Goal: Use online tool/utility: Utilize a website feature to perform a specific function

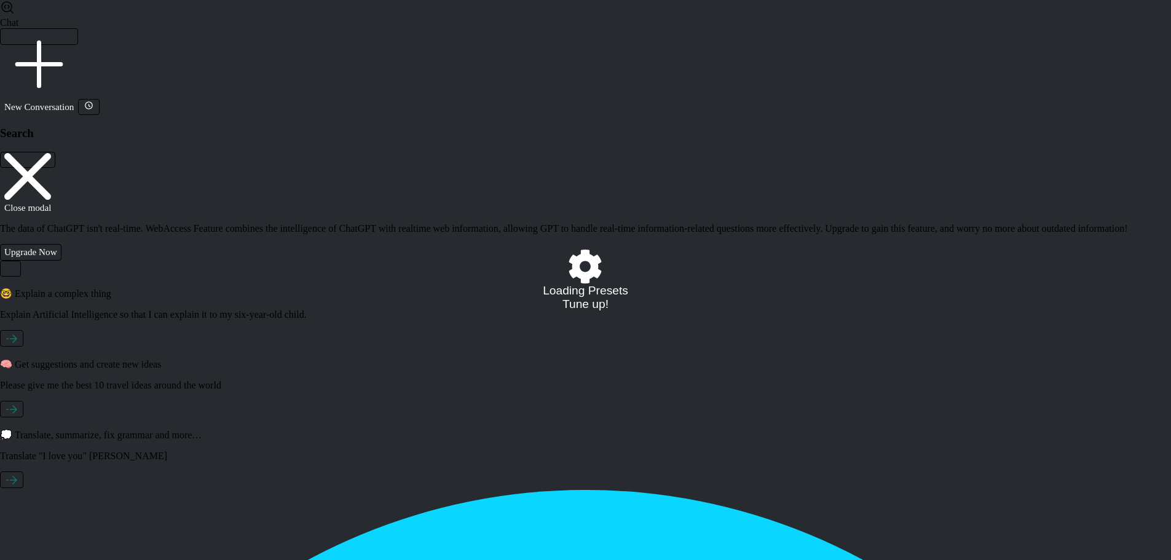
select select "/022189682474"
select select "C"
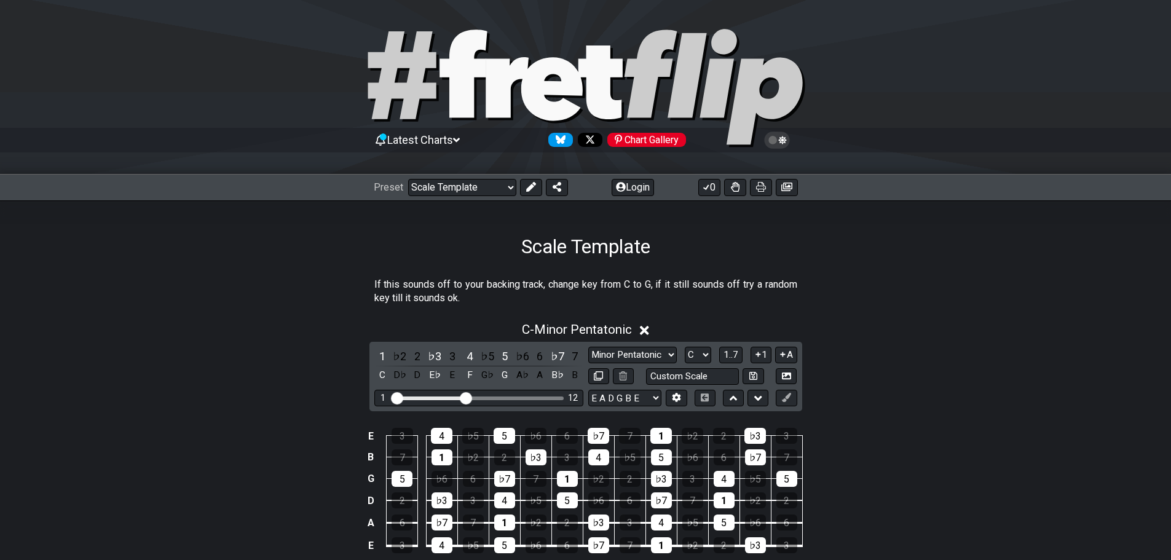
scroll to position [123, 0]
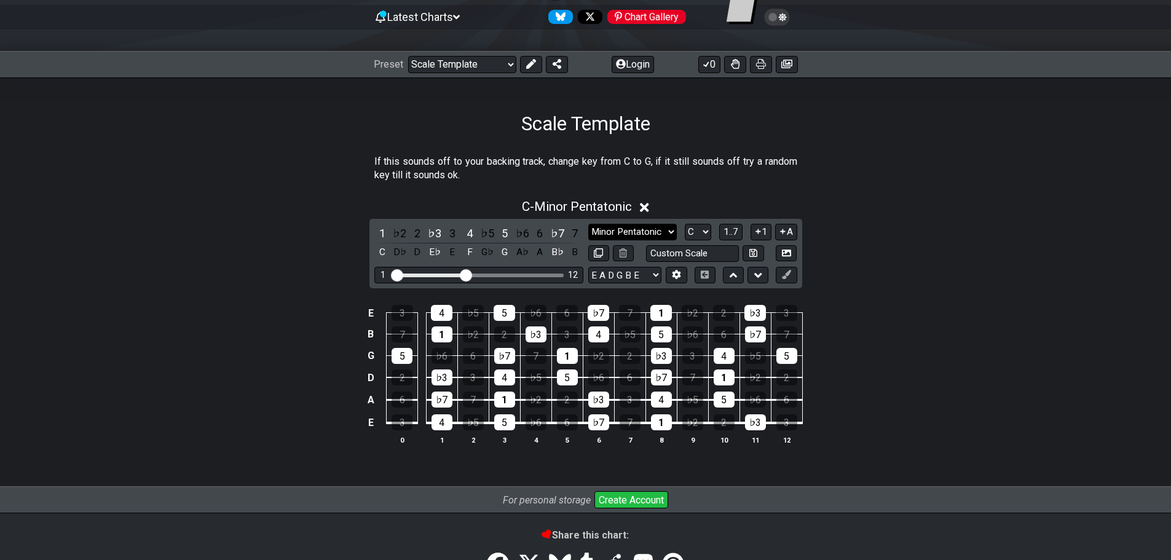
click at [660, 240] on select "Minor Pentatonic Root Minor Pentatonic Major Pentatonic Minor Blues Major Blues…" at bounding box center [632, 232] width 89 height 17
click at [588, 232] on select "Minor Pentatonic Root Minor Pentatonic Major Pentatonic Minor Blues Major Blues…" at bounding box center [632, 232] width 89 height 17
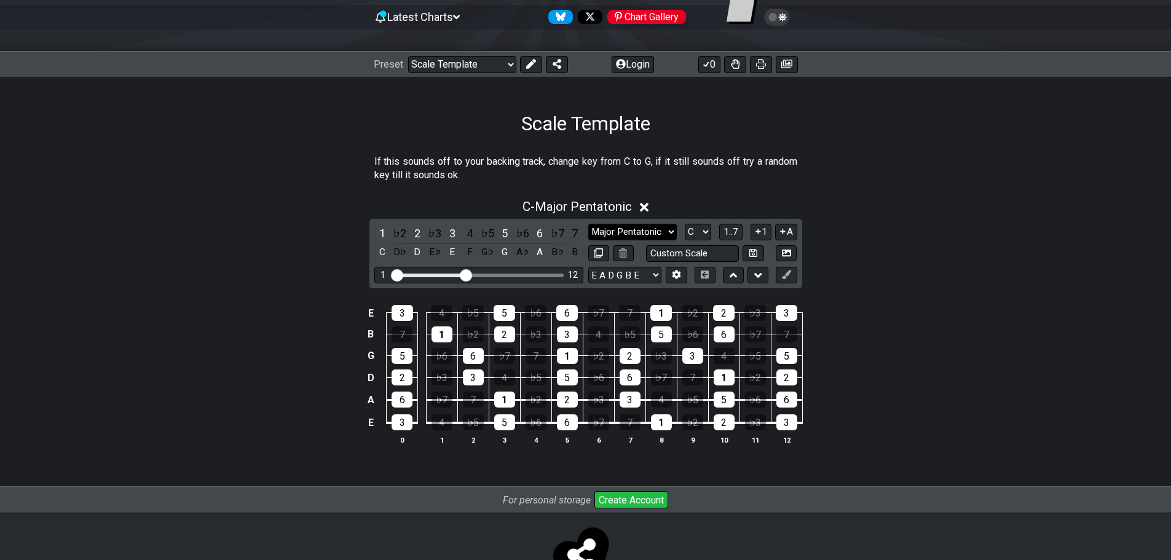
click at [665, 236] on select "Minor Pentatonic Root Minor Pentatonic Major Pentatonic Minor Blues Major Blues…" at bounding box center [632, 232] width 89 height 17
click at [588, 232] on select "Minor Pentatonic Root Minor Pentatonic Major Pentatonic Minor Blues Major Blues…" at bounding box center [632, 232] width 89 height 17
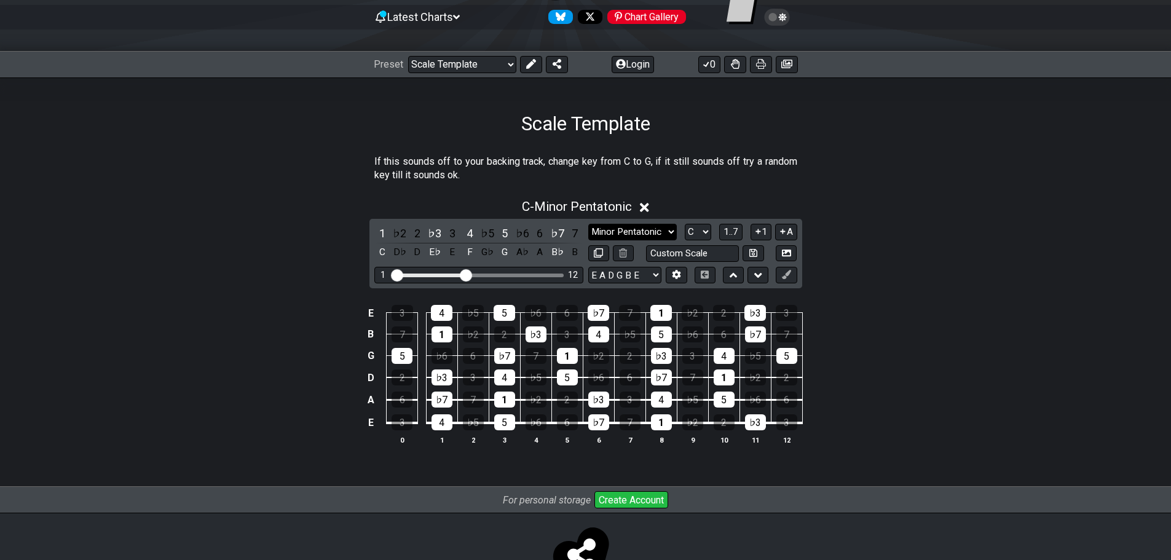
click at [669, 239] on select "Minor Pentatonic Root Minor Pentatonic Major Pentatonic Minor Blues Major Blues…" at bounding box center [632, 232] width 89 height 17
click at [588, 232] on select "Minor Pentatonic Root Minor Pentatonic Major Pentatonic Minor Blues Major Blues…" at bounding box center [632, 232] width 89 height 17
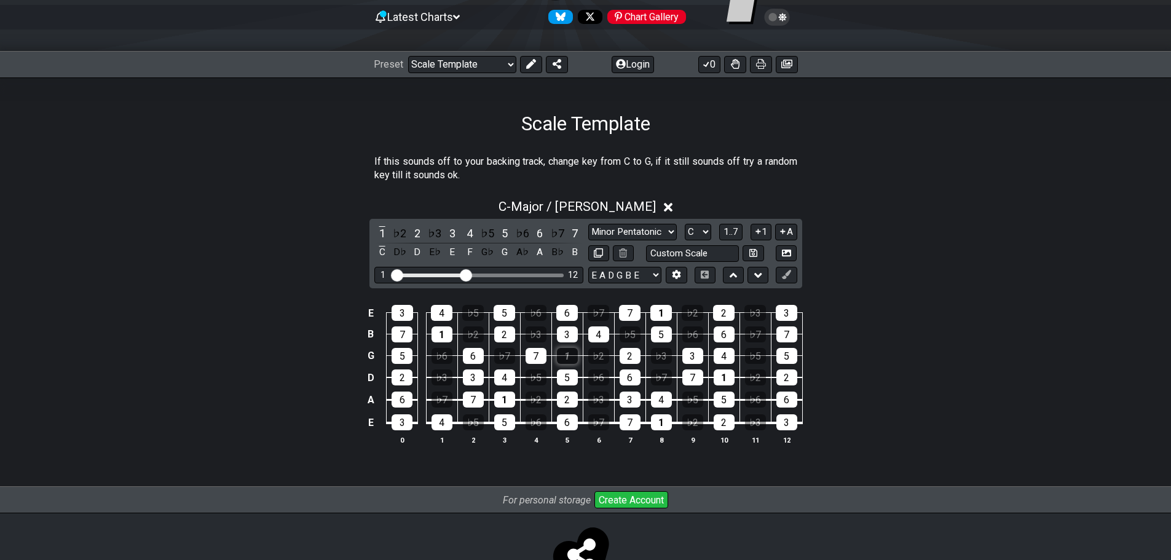
click at [562, 364] on div "1" at bounding box center [567, 356] width 21 height 16
click at [566, 364] on div "1" at bounding box center [567, 356] width 21 height 16
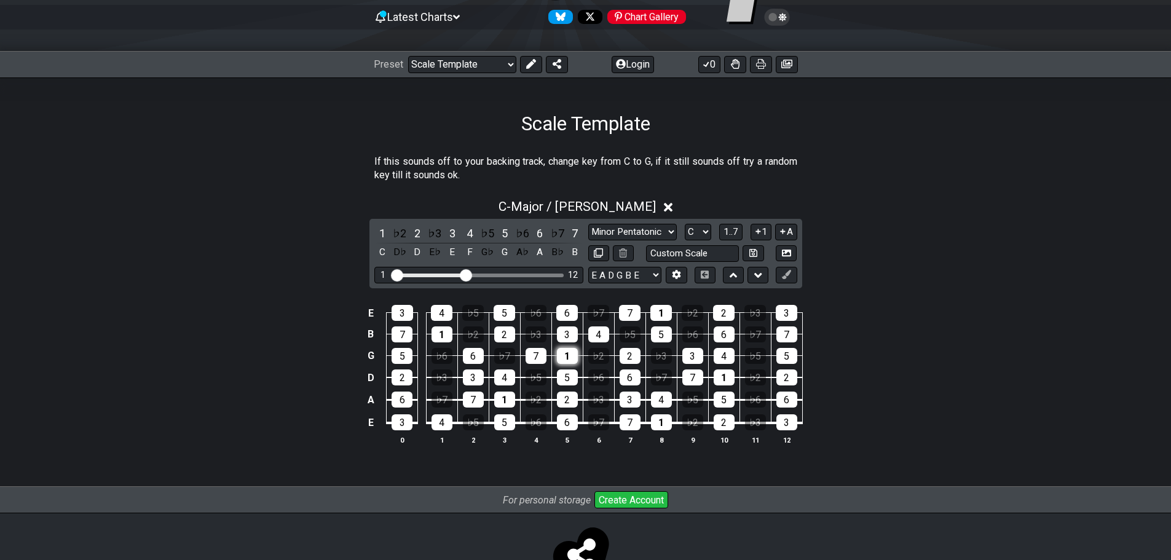
click at [564, 364] on div "1" at bounding box center [567, 356] width 21 height 16
click at [669, 240] on select "Minor Pentatonic Root Minor Pentatonic Major Pentatonic Minor Blues Major Blues…" at bounding box center [632, 232] width 89 height 17
click at [588, 232] on select "Minor Pentatonic Root Minor Pentatonic Major Pentatonic Minor Blues Major Blues…" at bounding box center [632, 232] width 89 height 17
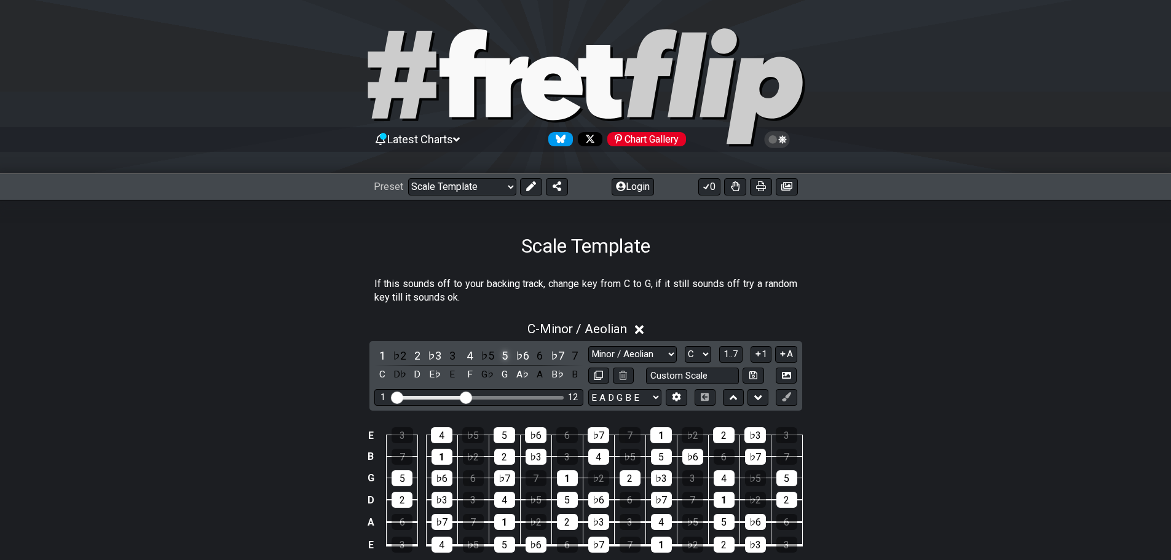
scroll to position [185, 0]
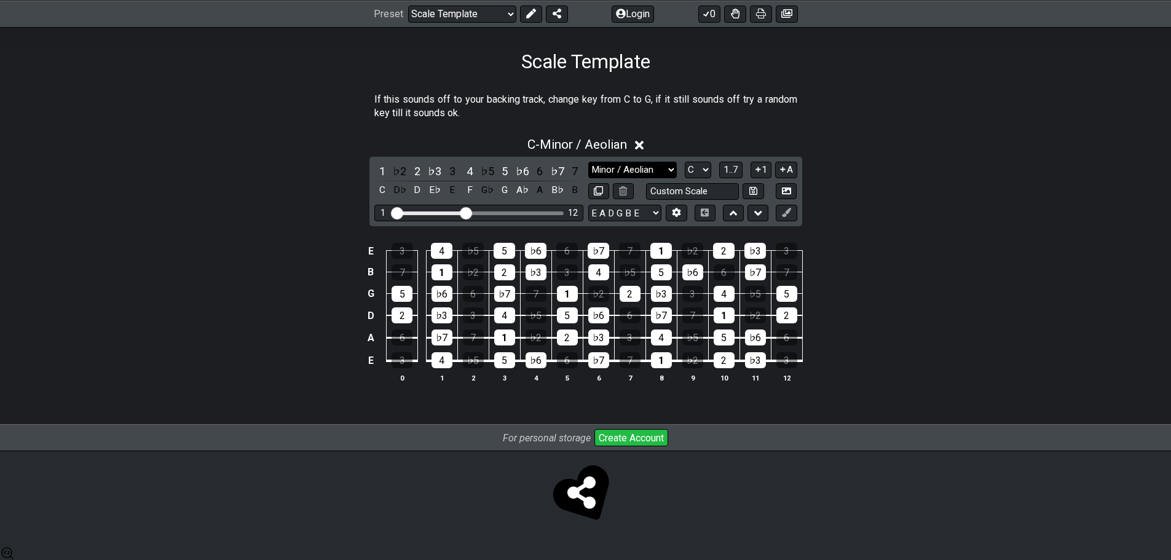
click at [673, 177] on select "Minor Pentatonic Root Minor Pentatonic Major Pentatonic Minor Blues Major Blues…" at bounding box center [632, 170] width 89 height 17
click at [588, 170] on select "Minor Pentatonic Root Minor Pentatonic Major Pentatonic Minor Blues Major Blues…" at bounding box center [632, 170] width 89 height 17
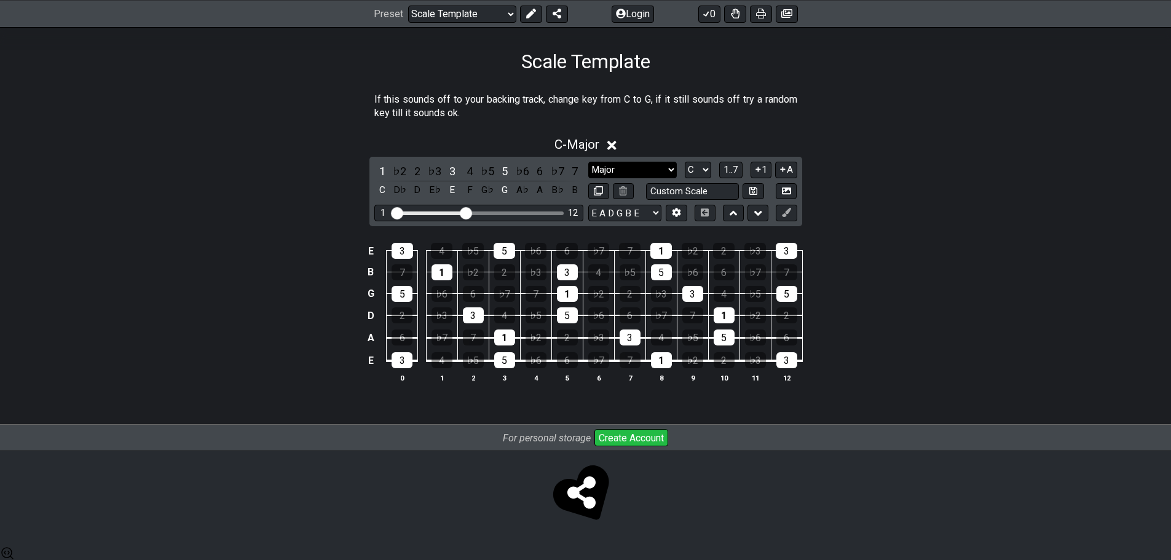
click at [668, 175] on select "Minor Pentatonic Root Minor Pentatonic Major Pentatonic Minor Blues Major Blues…" at bounding box center [632, 170] width 89 height 17
click at [588, 170] on select "Minor Pentatonic Root Minor Pentatonic Major Pentatonic Minor Blues Major Blues…" at bounding box center [632, 170] width 89 height 17
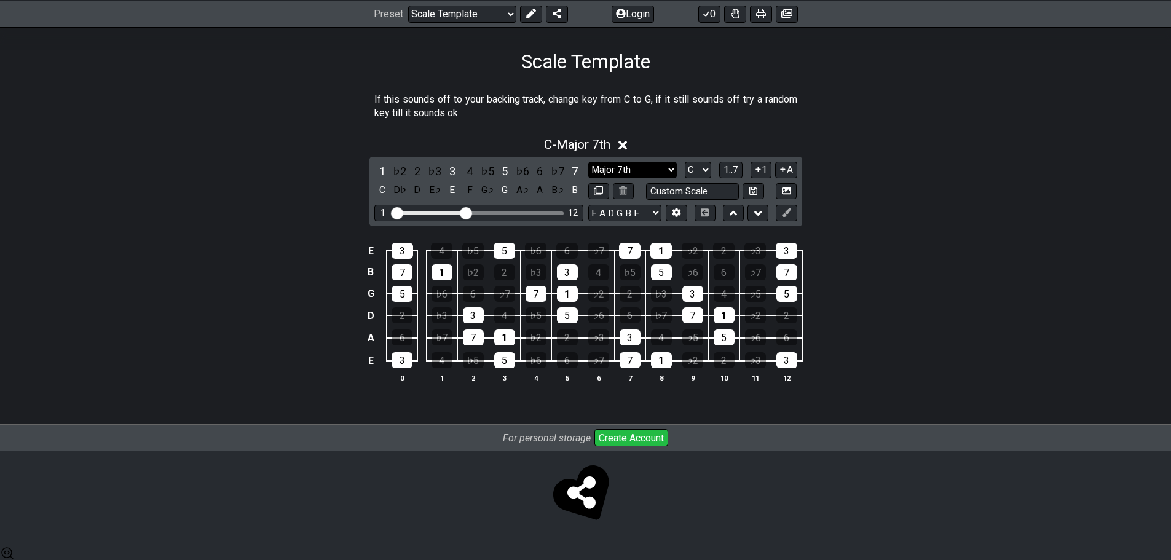
click at [663, 174] on select "Minor Pentatonic Root Minor Pentatonic Major Pentatonic Minor Blues Major Blues…" at bounding box center [632, 170] width 89 height 17
click at [588, 170] on select "Minor Pentatonic Root Minor Pentatonic Major Pentatonic Minor Blues Major Blues…" at bounding box center [632, 170] width 89 height 17
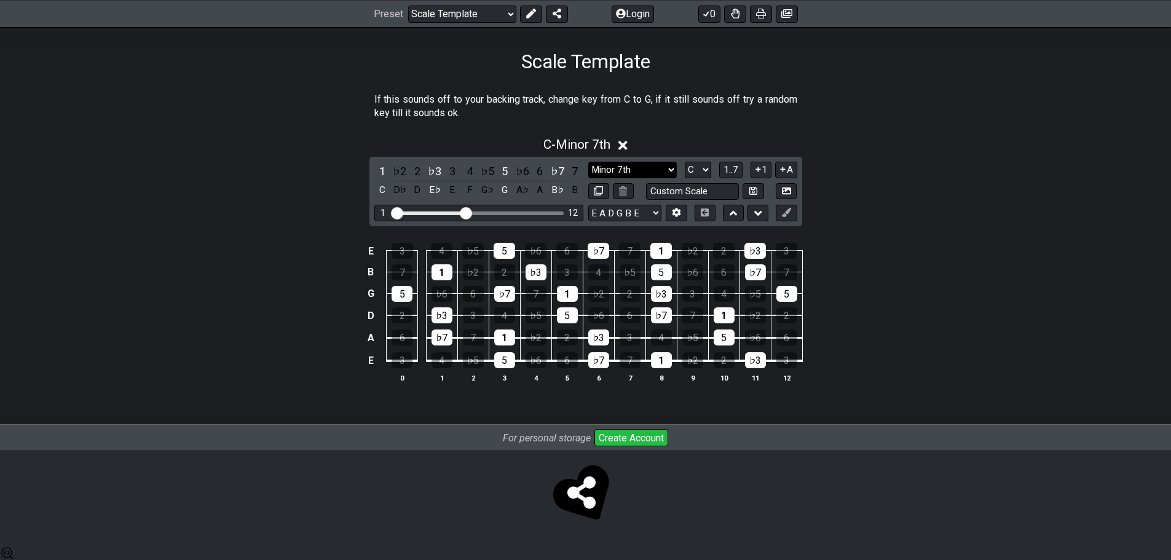
click at [661, 178] on select "Minor Pentatonic Root Minor Pentatonic Major Pentatonic Minor Blues Major Blues…" at bounding box center [632, 170] width 89 height 17
select select "Minor"
click at [588, 170] on select "Minor Pentatonic Root Minor Pentatonic Major Pentatonic Minor Blues Major Blues…" at bounding box center [632, 170] width 89 height 17
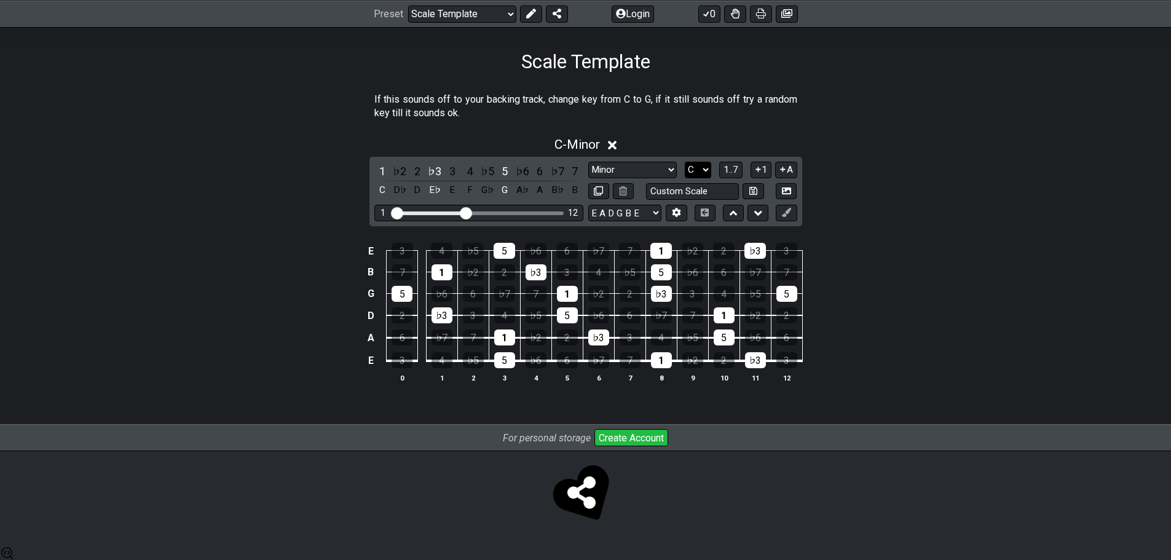
click at [703, 176] on select "A♭ A A♯ B♭ B C C♯ D♭ D D♯ E♭ E F F♯ G♭ G G♯" at bounding box center [698, 170] width 26 height 17
select select "G"
click at [685, 170] on select "A♭ A A♯ B♭ B C C♯ D♭ D D♯ E♭ E F F♯ G♭ G G♯" at bounding box center [698, 170] width 26 height 17
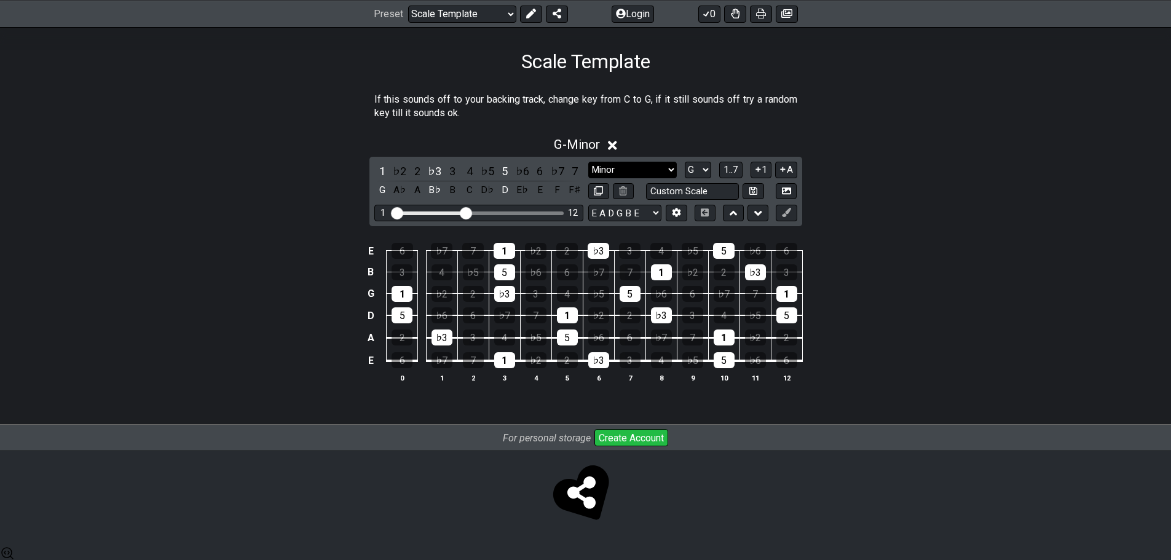
click at [674, 177] on select "Minor Pentatonic Root Minor Pentatonic Major Pentatonic Minor Blues Major Blues…" at bounding box center [632, 170] width 89 height 17
click at [588, 170] on select "Minor Pentatonic Root Minor Pentatonic Major Pentatonic Minor Blues Major Blues…" at bounding box center [632, 170] width 89 height 17
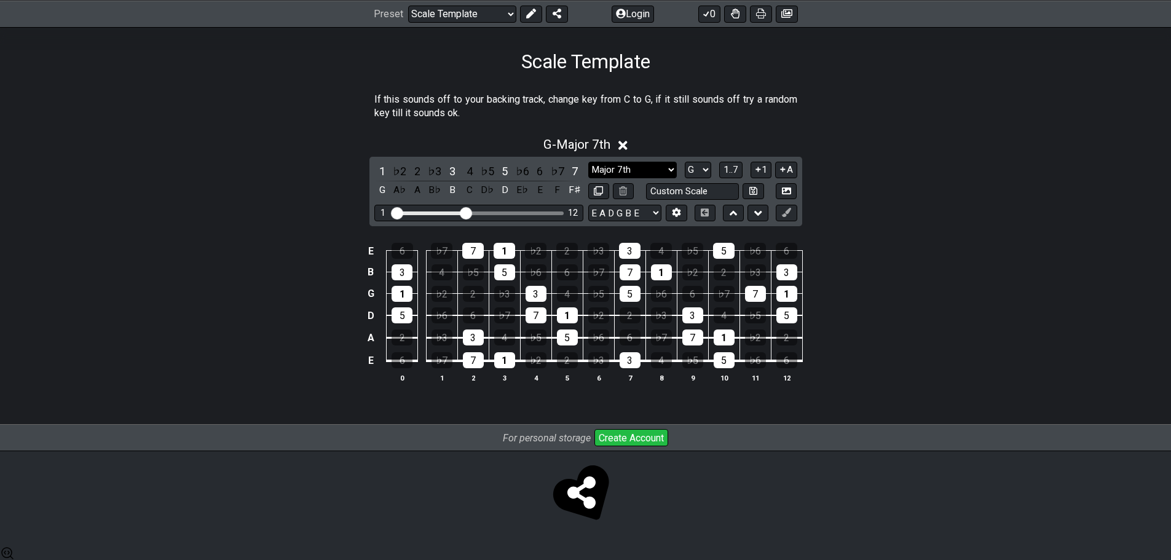
click at [667, 176] on select "Minor Pentatonic Root Minor Pentatonic Major Pentatonic Minor Blues Major Blues…" at bounding box center [632, 170] width 89 height 17
click at [588, 170] on select "Minor Pentatonic Root Minor Pentatonic Major Pentatonic Minor Blues Major Blues…" at bounding box center [632, 170] width 89 height 17
click at [669, 175] on select "Minor Pentatonic Root Minor Pentatonic Major Pentatonic Minor Blues Major Blues…" at bounding box center [632, 170] width 89 height 17
click at [588, 170] on select "Minor Pentatonic Root Minor Pentatonic Major Pentatonic Minor Blues Major Blues…" at bounding box center [632, 170] width 89 height 17
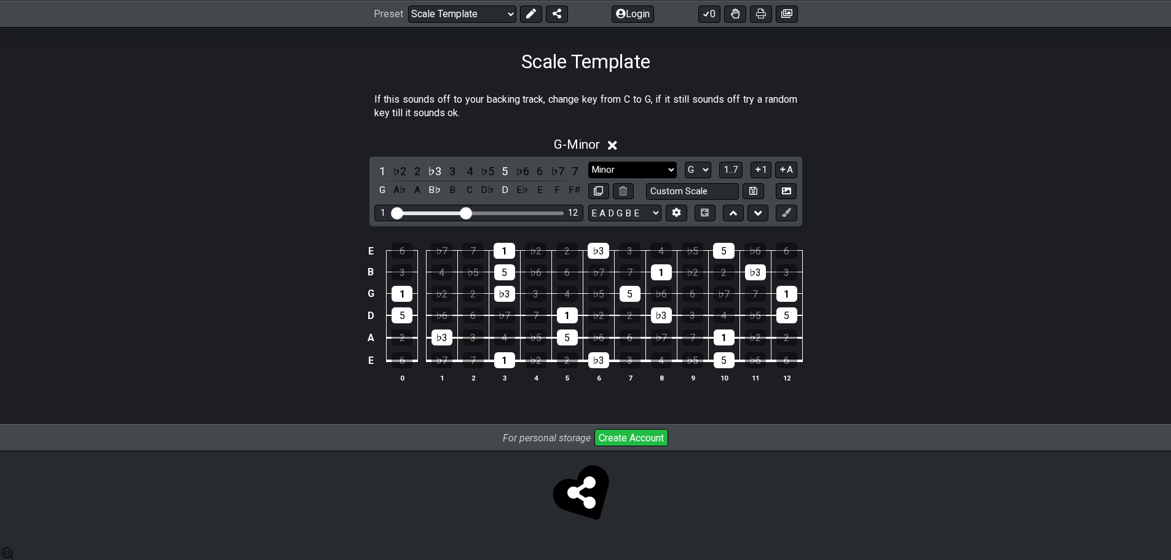
click at [674, 175] on select "Minor Pentatonic Root Minor Pentatonic Major Pentatonic Minor Blues Major Blues…" at bounding box center [632, 170] width 89 height 17
click at [588, 170] on select "Minor Pentatonic Root Minor Pentatonic Major Pentatonic Minor Blues Major Blues…" at bounding box center [632, 170] width 89 height 17
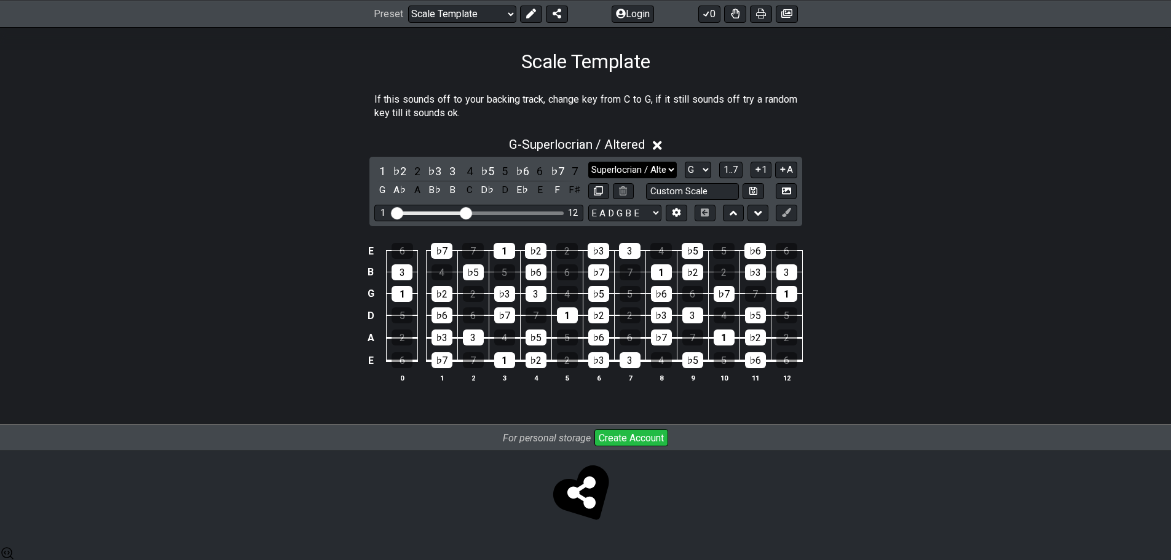
click at [666, 174] on select "Minor Pentatonic Root Minor Pentatonic Major Pentatonic Minor Blues Major Blues…" at bounding box center [632, 170] width 89 height 17
click at [588, 170] on select "Minor Pentatonic Root Minor Pentatonic Major Pentatonic Minor Blues Major Blues…" at bounding box center [632, 170] width 89 height 17
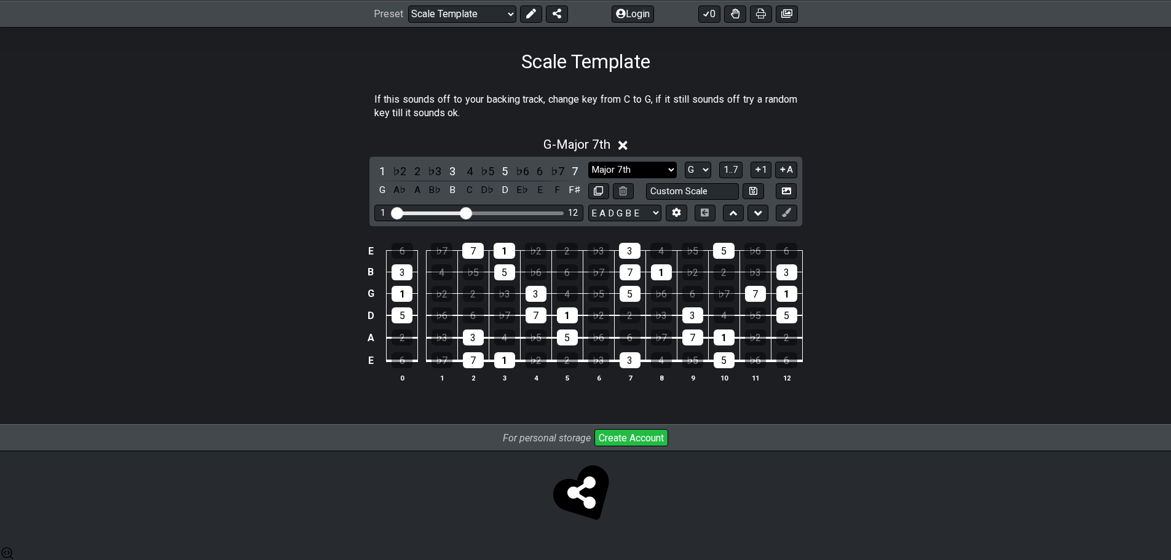
click at [672, 176] on select "Minor Pentatonic Root Minor Pentatonic Major Pentatonic Minor Blues Major Blues…" at bounding box center [632, 170] width 89 height 17
click at [588, 170] on select "Minor Pentatonic Root Minor Pentatonic Major Pentatonic Minor Blues Major Blues…" at bounding box center [632, 170] width 89 height 17
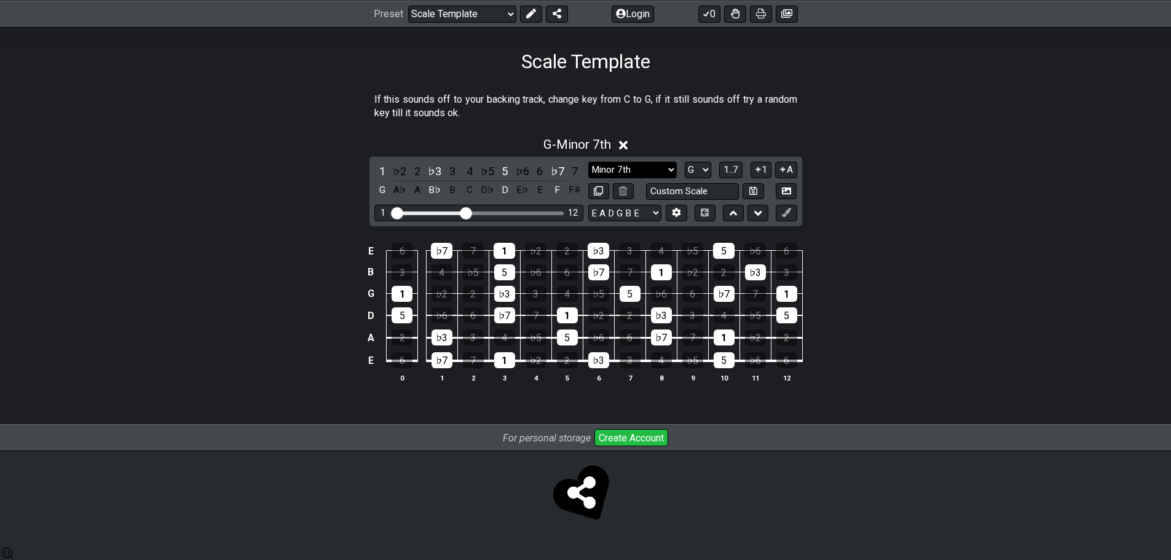
click at [675, 178] on select "Minor Pentatonic Root Minor Pentatonic Major Pentatonic Minor Blues Major Blues…" at bounding box center [632, 170] width 89 height 17
click at [588, 170] on select "Minor Pentatonic Root Minor Pentatonic Major Pentatonic Minor Blues Major Blues…" at bounding box center [632, 170] width 89 height 17
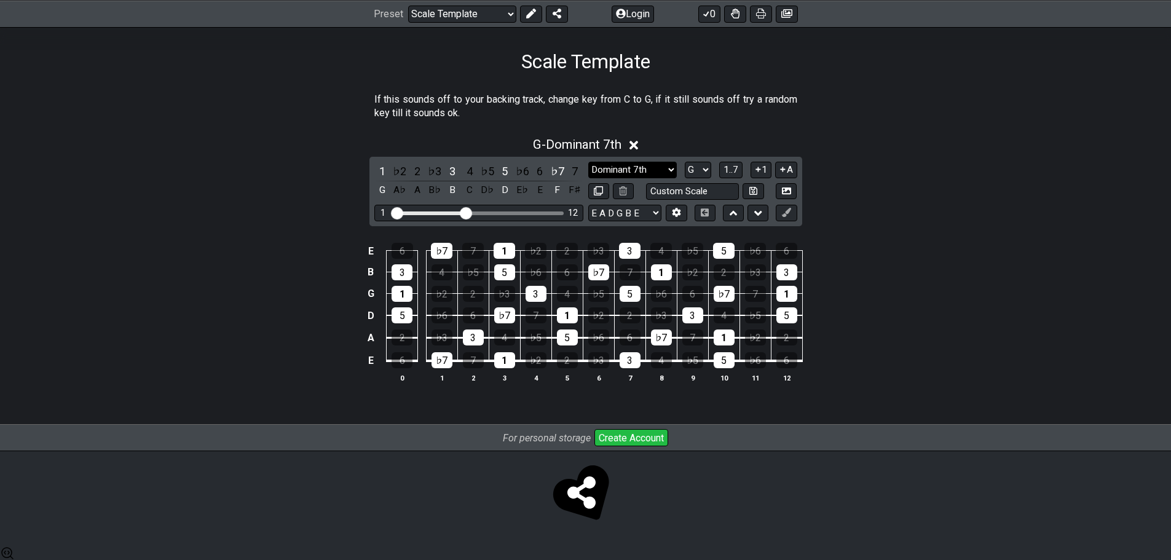
click at [664, 177] on select "Minor Pentatonic Root Minor Pentatonic Major Pentatonic Minor Blues Major Blues…" at bounding box center [632, 170] width 89 height 17
click at [588, 170] on select "Minor Pentatonic Root Minor Pentatonic Major Pentatonic Minor Blues Major Blues…" at bounding box center [632, 170] width 89 height 17
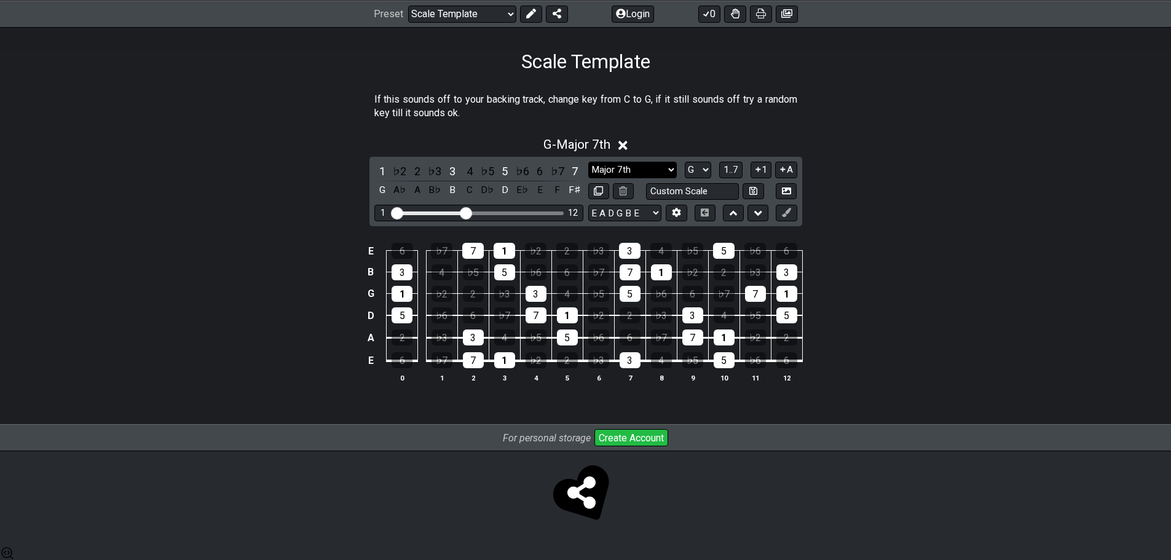
click at [666, 176] on select "Minor Pentatonic Root Minor Pentatonic Major Pentatonic Minor Blues Major Blues…" at bounding box center [632, 170] width 89 height 17
click at [588, 170] on select "Minor Pentatonic Root Minor Pentatonic Major Pentatonic Minor Blues Major Blues…" at bounding box center [632, 170] width 89 height 17
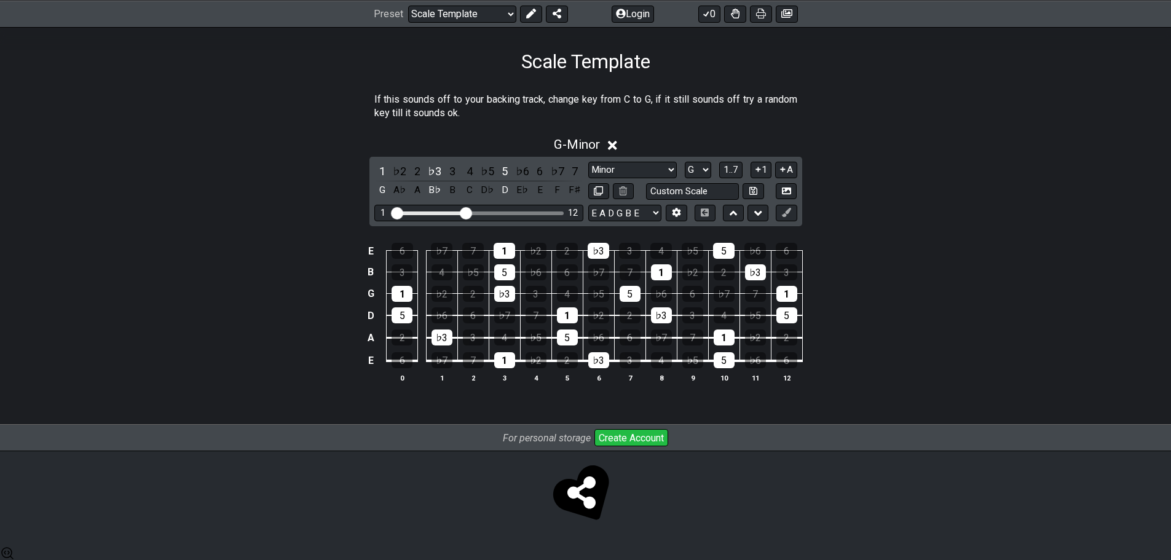
click at [666, 167] on div "1 ♭2 2 ♭3 3 4 ♭5 5 ♭6 6 ♭7 7 G A♭ A B♭ B C D♭ D E♭ E F F♯ Minor Pentatonic Root…" at bounding box center [585, 191] width 433 height 69
click at [668, 172] on select "Minor Pentatonic Root Minor Pentatonic Major Pentatonic Minor Blues Major Blues…" at bounding box center [632, 170] width 89 height 17
click at [588, 170] on select "Minor Pentatonic Root Minor Pentatonic Major Pentatonic Minor Blues Major Blues…" at bounding box center [632, 170] width 89 height 17
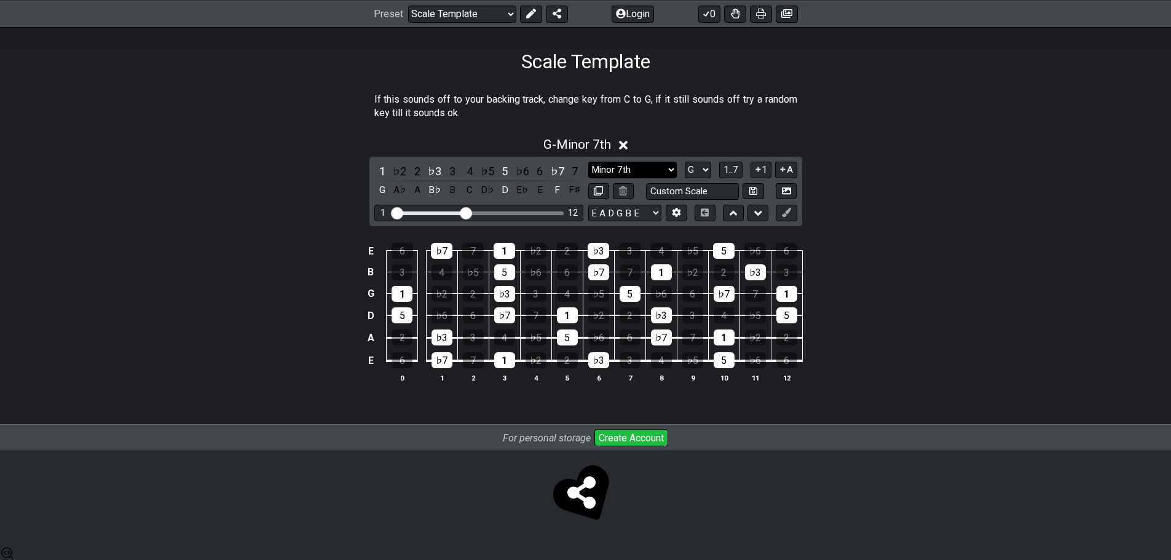
click at [668, 174] on select "Minor Pentatonic Root Minor Pentatonic Major Pentatonic Minor Blues Major Blues…" at bounding box center [632, 170] width 89 height 17
click at [588, 170] on select "Minor Pentatonic Root Minor Pentatonic Major Pentatonic Minor Blues Major Blues…" at bounding box center [632, 170] width 89 height 17
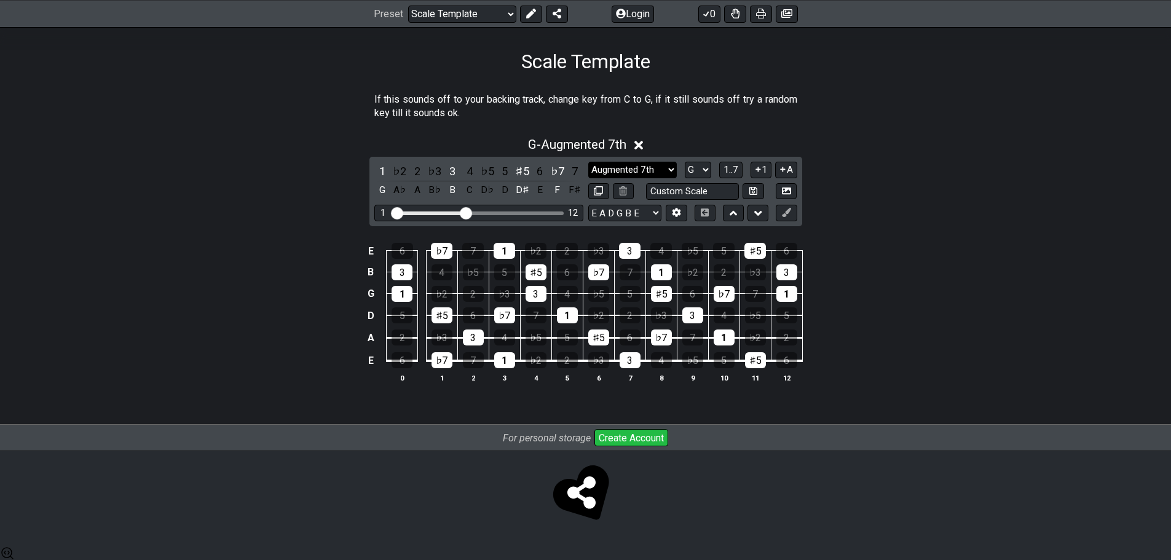
click at [665, 178] on select "Minor Pentatonic Root Minor Pentatonic Major Pentatonic Minor Blues Major Blues…" at bounding box center [632, 170] width 89 height 17
click at [588, 170] on select "Minor Pentatonic Root Minor Pentatonic Major Pentatonic Minor Blues Major Blues…" at bounding box center [632, 170] width 89 height 17
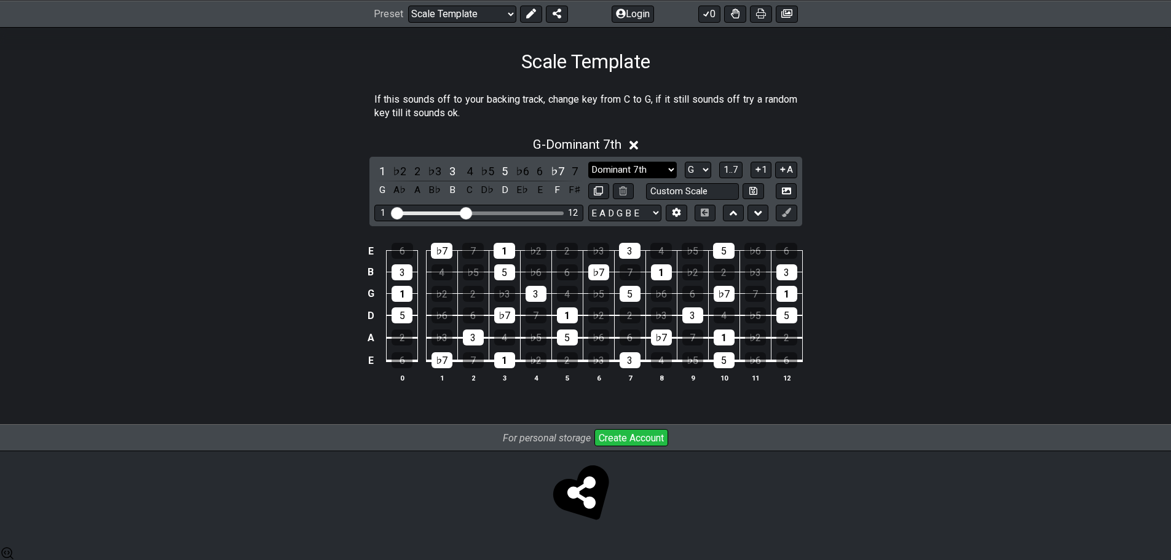
click at [667, 175] on select "Minor Pentatonic Root Minor Pentatonic Major Pentatonic Minor Blues Major Blues…" at bounding box center [632, 170] width 89 height 17
click at [588, 170] on select "Minor Pentatonic Root Minor Pentatonic Major Pentatonic Minor Blues Major Blues…" at bounding box center [632, 170] width 89 height 17
click at [666, 177] on select "Minor Pentatonic Root Minor Pentatonic Major Pentatonic Minor Blues Major Blues…" at bounding box center [632, 170] width 89 height 17
click at [588, 170] on select "Minor Pentatonic Root Minor Pentatonic Major Pentatonic Minor Blues Major Blues…" at bounding box center [632, 170] width 89 height 17
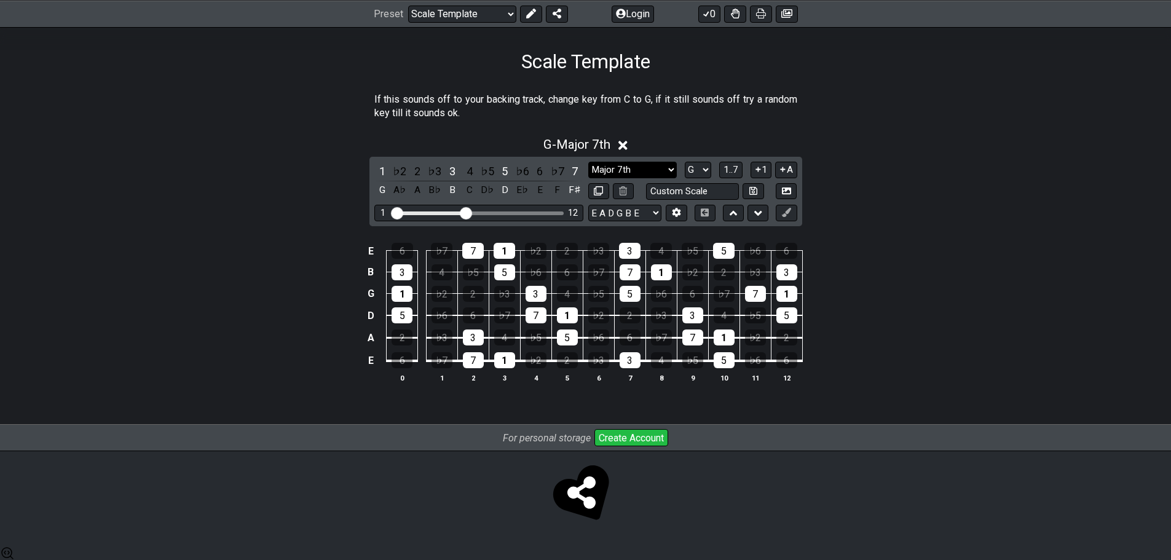
click at [671, 176] on select "Minor Pentatonic Root Minor Pentatonic Major Pentatonic Minor Blues Major Blues…" at bounding box center [632, 170] width 89 height 17
click at [588, 170] on select "Minor Pentatonic Root Minor Pentatonic Major Pentatonic Minor Blues Major Blues…" at bounding box center [632, 170] width 89 height 17
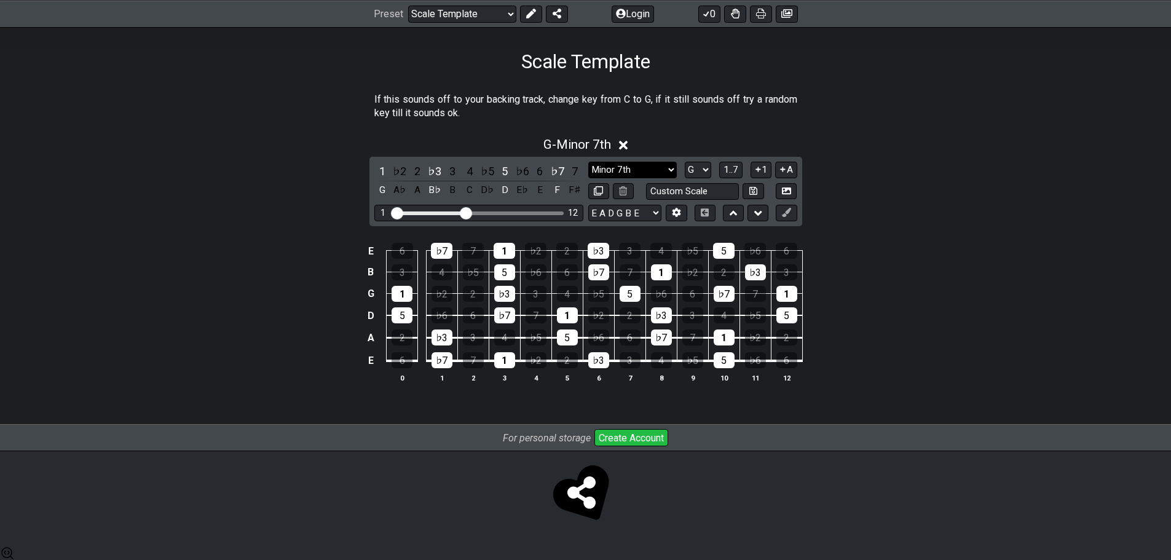
click at [669, 176] on select "Minor Pentatonic Root Minor Pentatonic Major Pentatonic Minor Blues Major Blues…" at bounding box center [632, 170] width 89 height 17
click at [588, 170] on select "Minor Pentatonic Root Minor Pentatonic Major Pentatonic Minor Blues Major Blues…" at bounding box center [632, 170] width 89 height 17
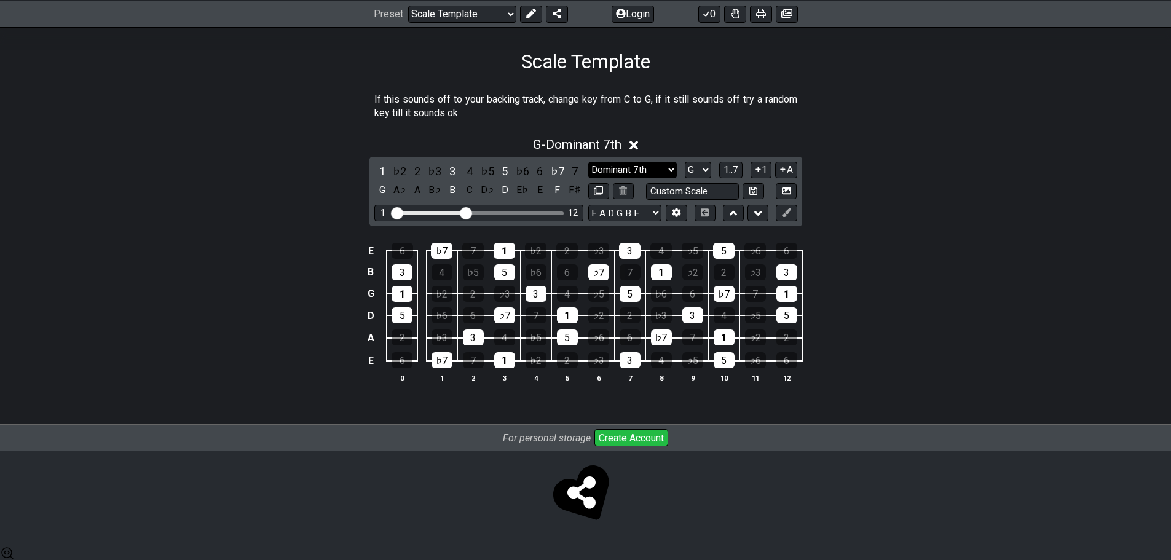
click at [664, 178] on select "Minor Pentatonic Root Minor Pentatonic Major Pentatonic Minor Blues Major Blues…" at bounding box center [632, 170] width 89 height 17
click at [588, 170] on select "Minor Pentatonic Root Minor Pentatonic Major Pentatonic Minor Blues Major Blues…" at bounding box center [632, 170] width 89 height 17
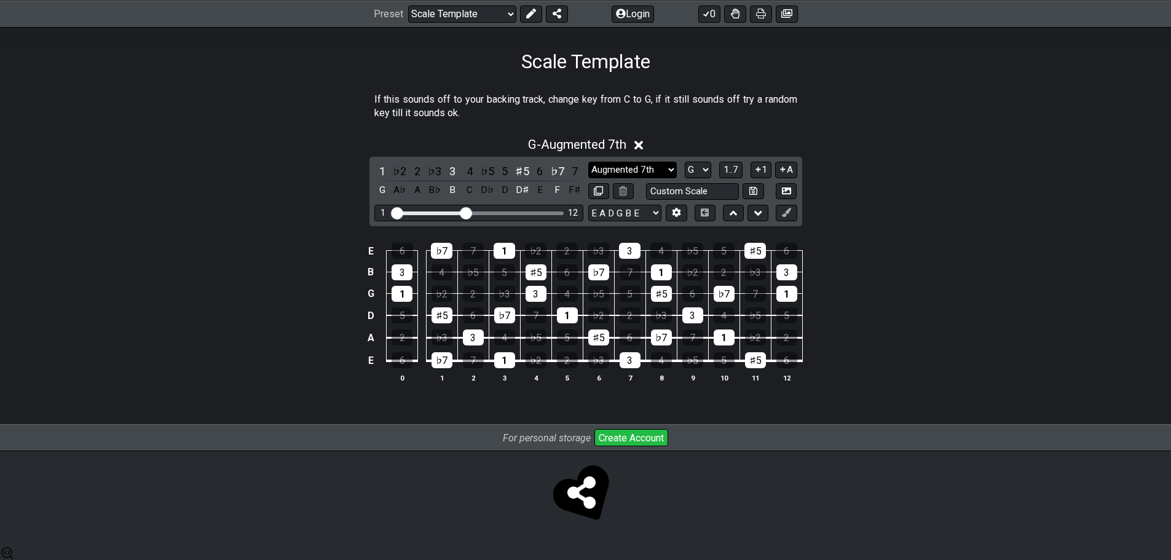
click at [662, 175] on select "Minor Pentatonic Root Minor Pentatonic Major Pentatonic Minor Blues Major Blues…" at bounding box center [632, 170] width 89 height 17
click at [588, 170] on select "Minor Pentatonic Root Minor Pentatonic Major Pentatonic Minor Blues Major Blues…" at bounding box center [632, 170] width 89 height 17
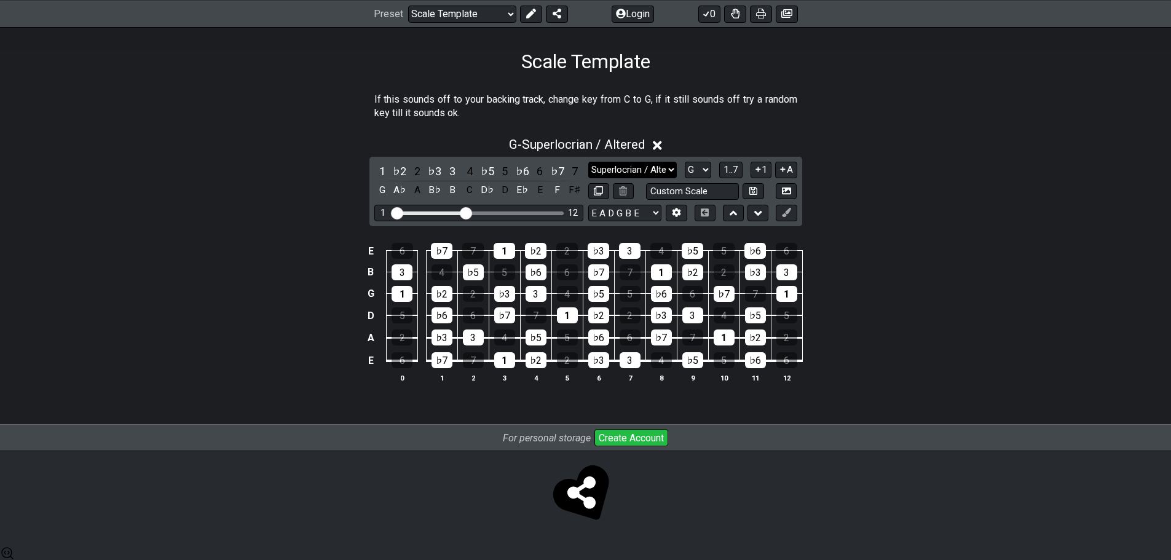
click at [673, 178] on select "Minor Pentatonic Root Minor Pentatonic Major Pentatonic Minor Blues Major Blues…" at bounding box center [632, 170] width 89 height 17
click at [588, 170] on select "Minor Pentatonic Root Minor Pentatonic Major Pentatonic Minor Blues Major Blues…" at bounding box center [632, 170] width 89 height 17
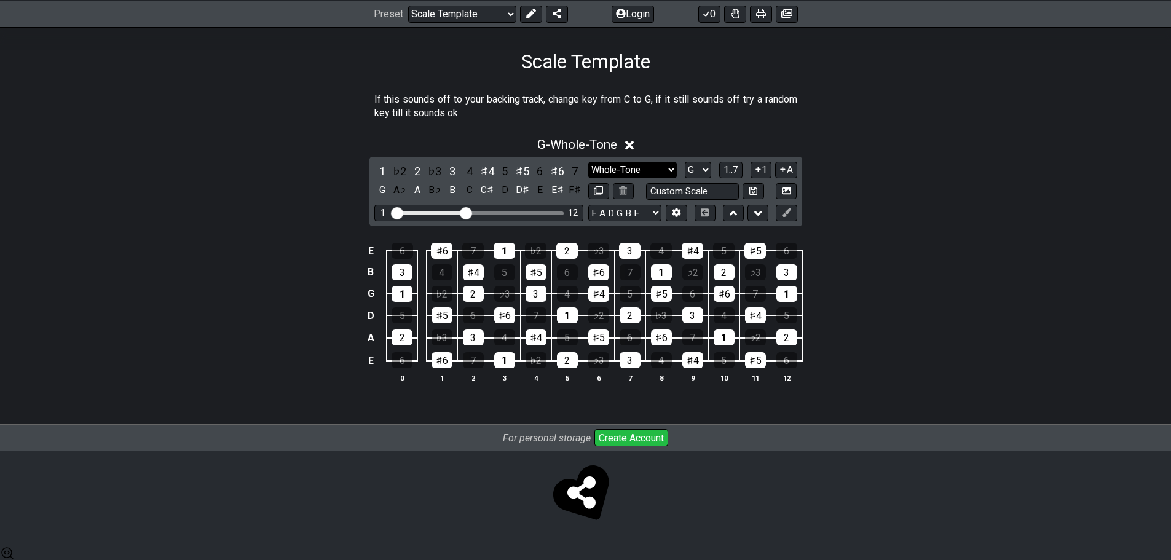
click at [672, 178] on select "Minor Pentatonic Root Minor Pentatonic Major Pentatonic Minor Blues Major Blues…" at bounding box center [632, 170] width 89 height 17
select select "Root"
click at [588, 170] on select "Minor Pentatonic Root Minor Pentatonic Major Pentatonic Minor Blues Major Blues…" at bounding box center [632, 170] width 89 height 17
